Goal: Check status

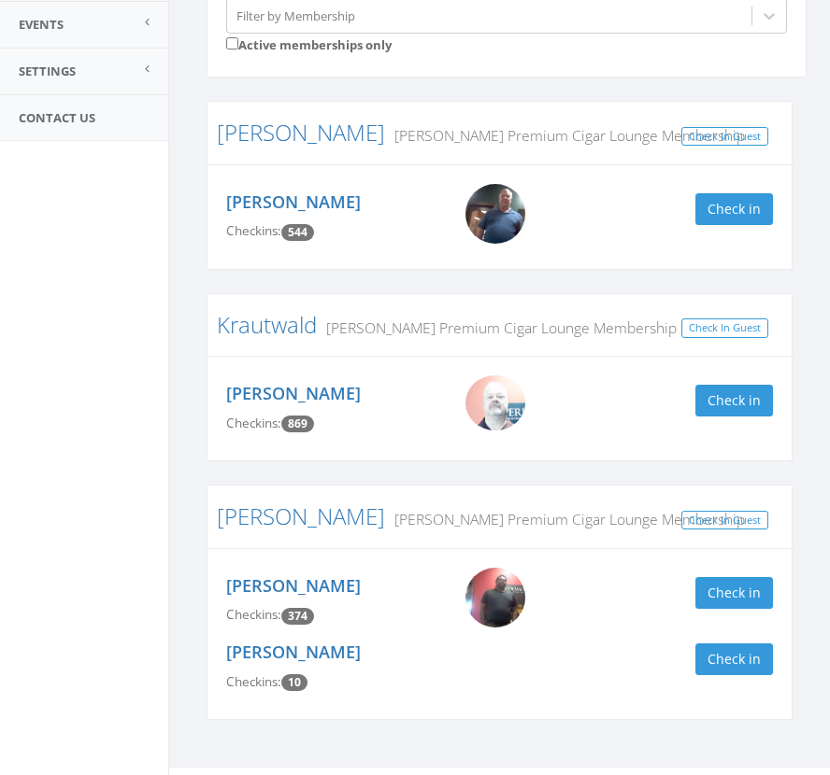
scroll to position [311, 0]
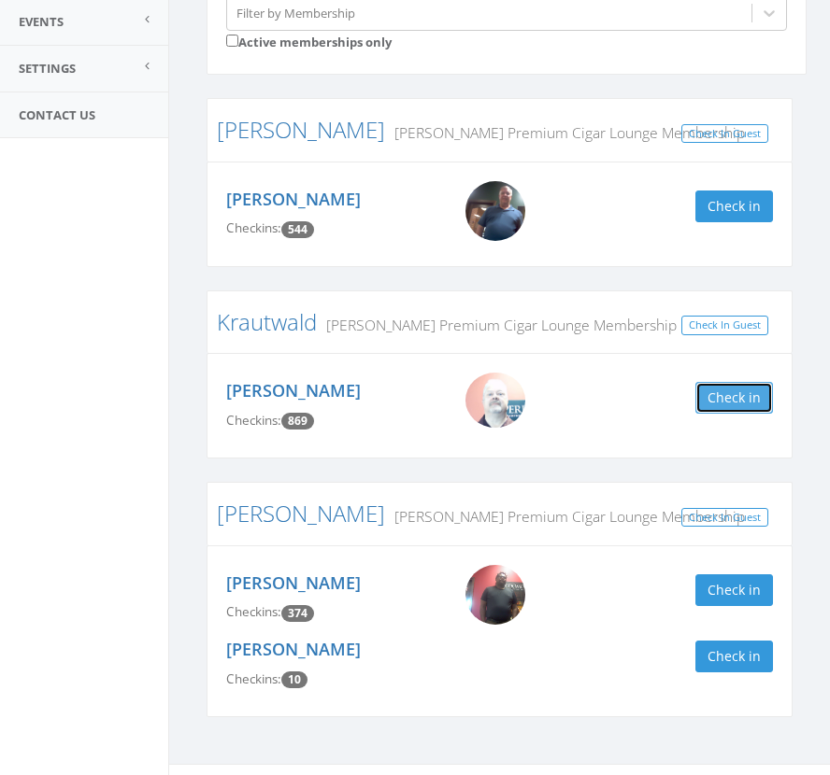
click at [738, 391] on button "Check in" at bounding box center [734, 398] width 78 height 32
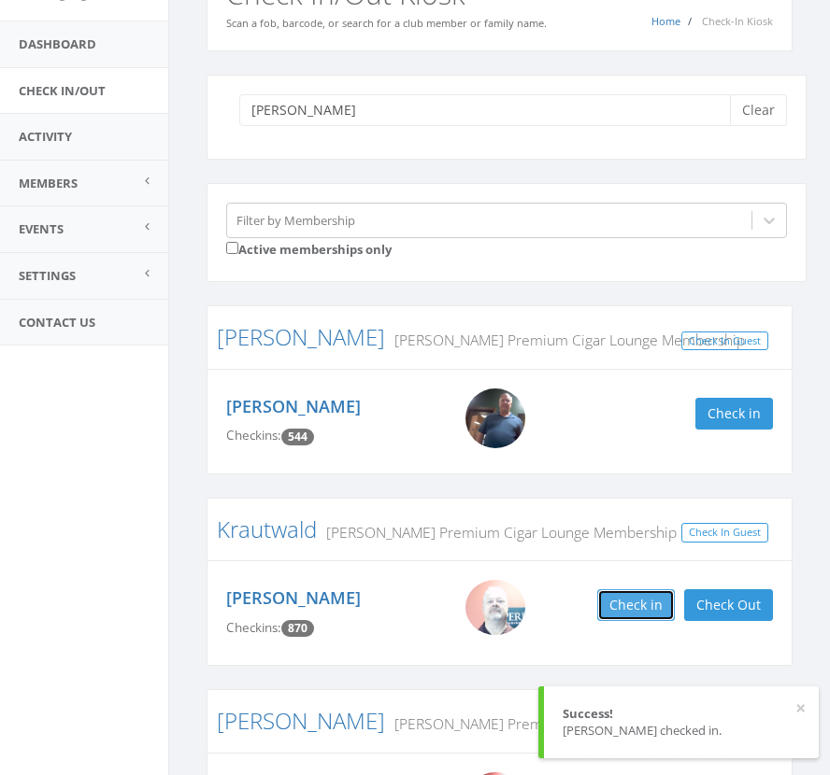
scroll to position [0, 0]
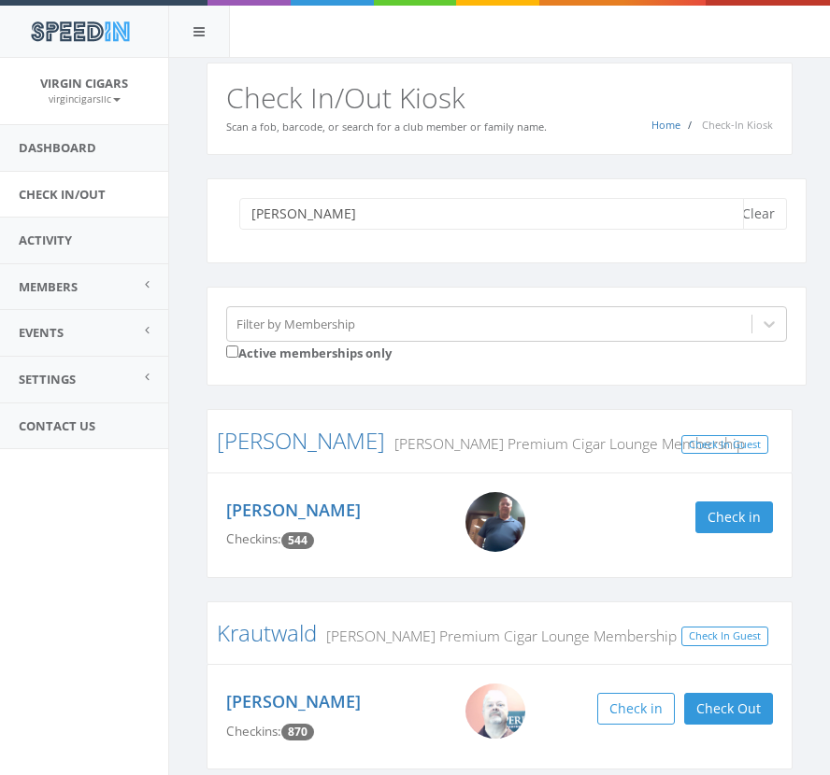
click at [326, 218] on input "[PERSON_NAME]" at bounding box center [491, 214] width 504 height 32
type input "k"
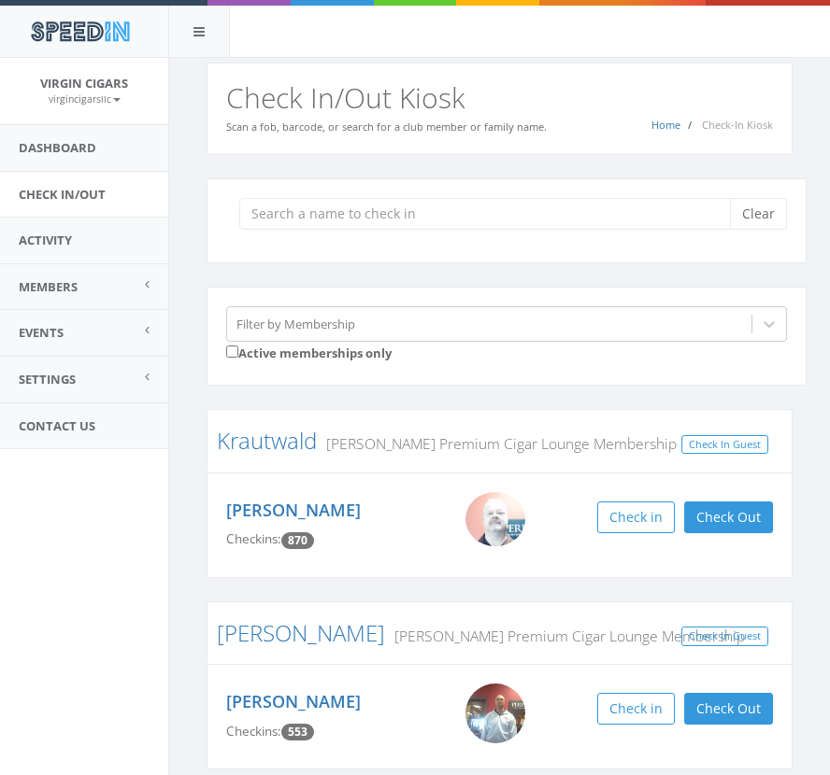
click at [588, 89] on h2 "Check In/Out Kiosk" at bounding box center [499, 97] width 546 height 31
click at [513, 220] on input "search" at bounding box center [491, 214] width 504 height 32
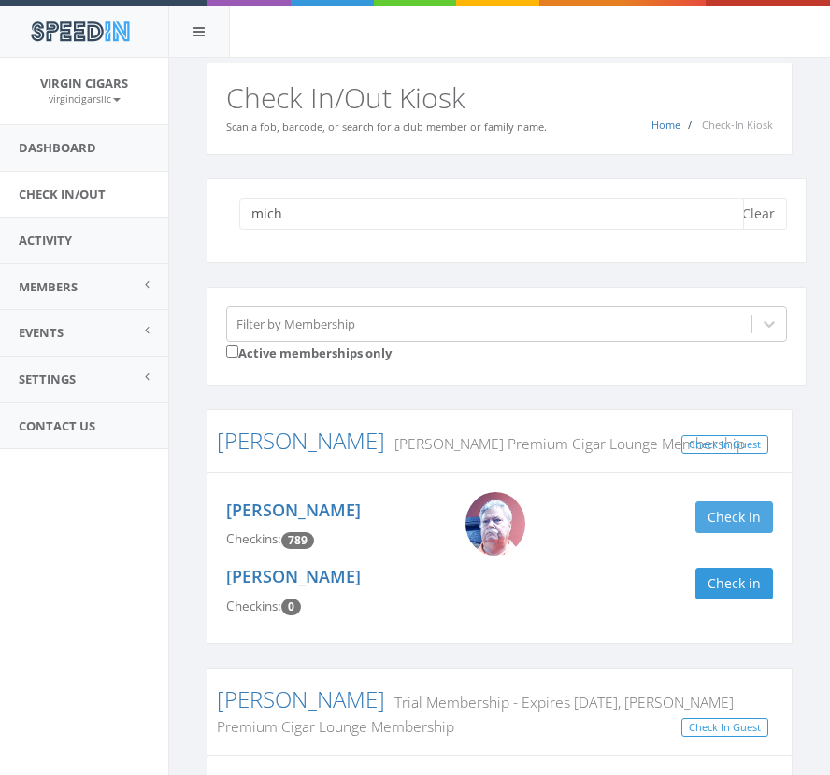
type input "mich"
click at [744, 519] on button "Check in" at bounding box center [734, 518] width 78 height 32
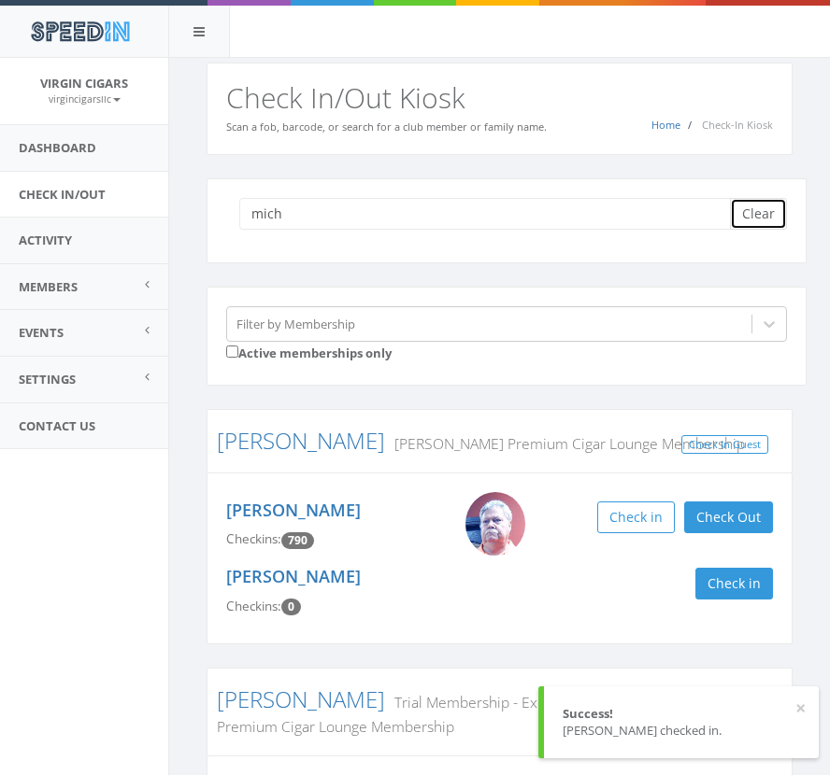
click at [761, 219] on button "Clear" at bounding box center [758, 214] width 57 height 32
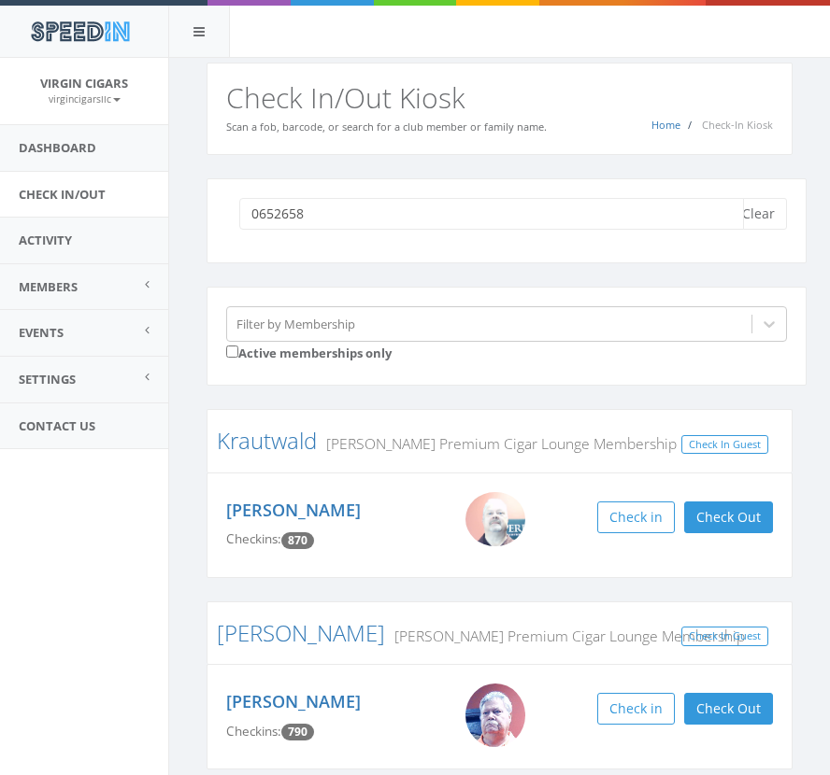
type input "06526588"
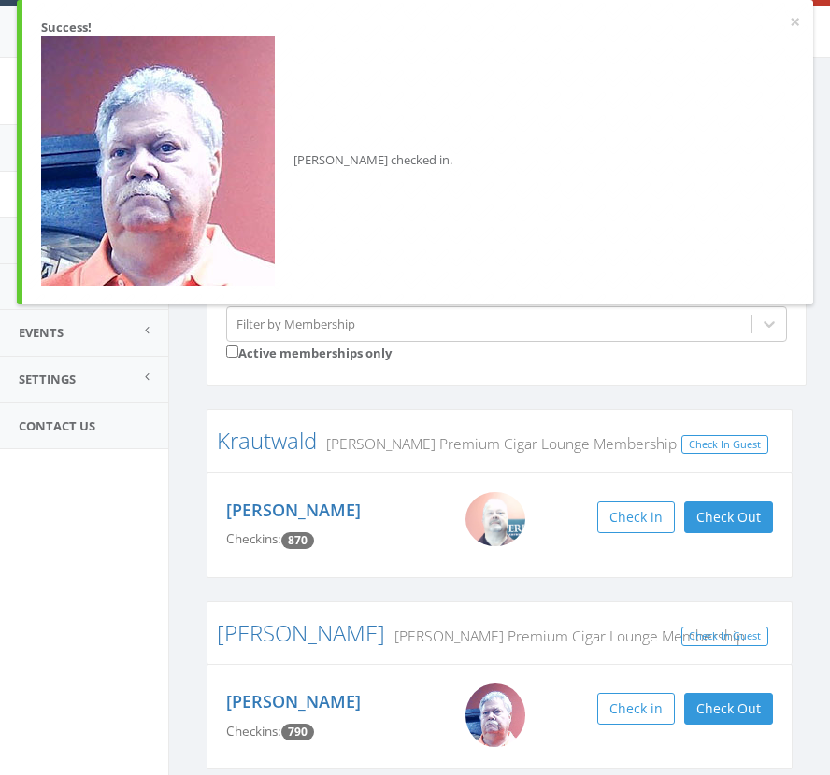
click at [107, 664] on aside "Virgin Cigars [DEMOGRAPHIC_DATA] My Profile Logout Dashboard Check In/Out Activ…" at bounding box center [84, 416] width 168 height 717
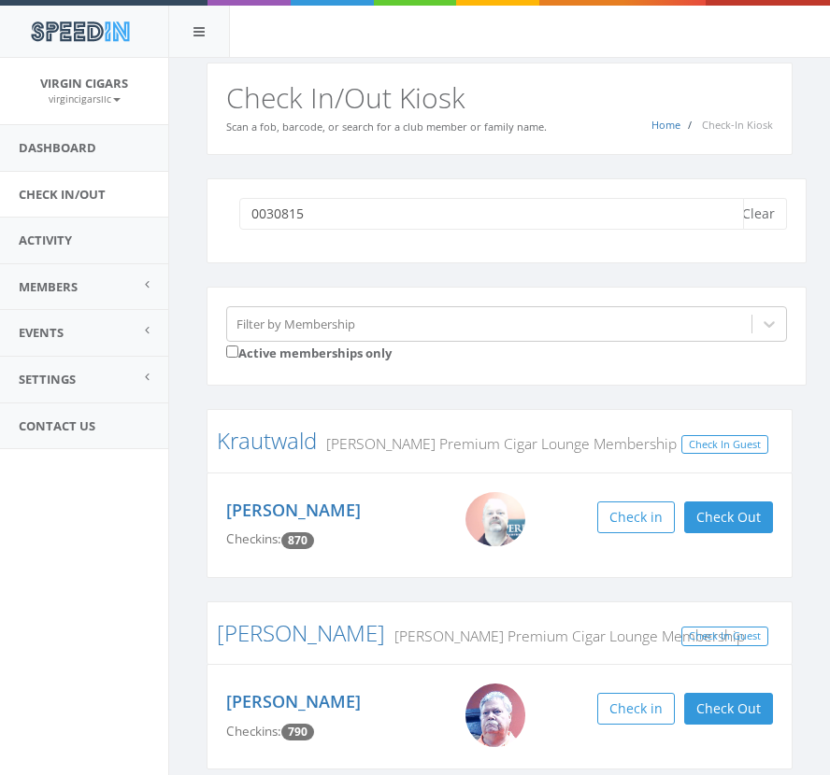
type input "00308159"
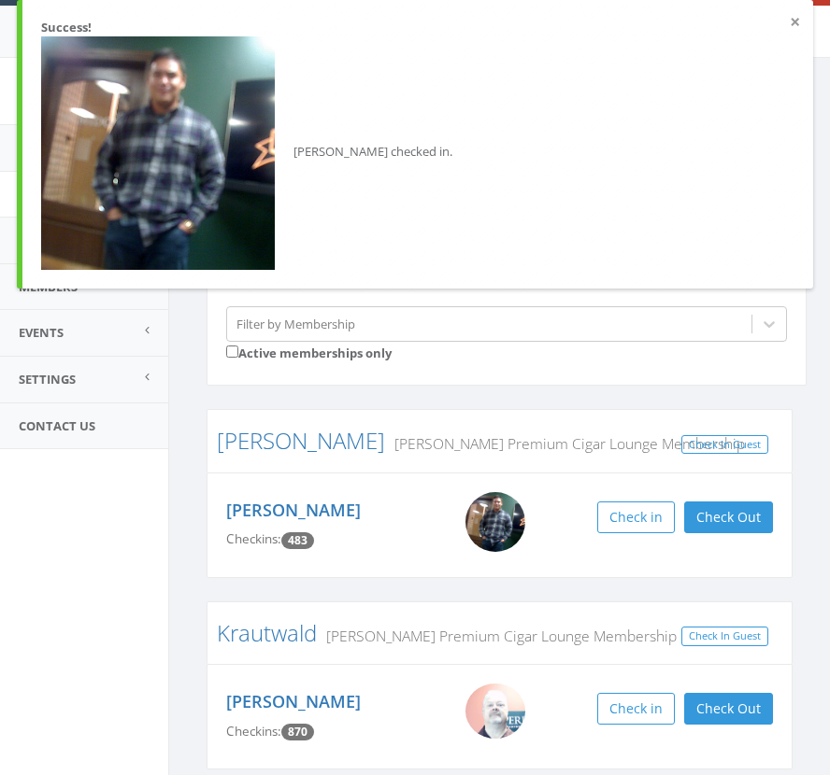
click at [797, 22] on button "×" at bounding box center [794, 22] width 10 height 19
